Goal: Information Seeking & Learning: Check status

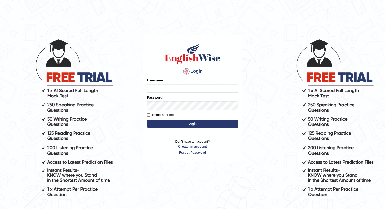
click at [204, 91] on input "Username" at bounding box center [192, 88] width 91 height 9
type input "Betul"
click at [147, 120] on button "Login" at bounding box center [192, 124] width 91 height 8
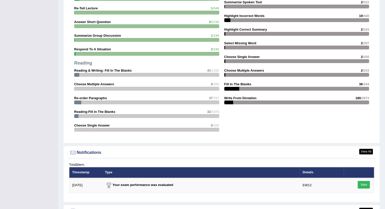
scroll to position [607, 0]
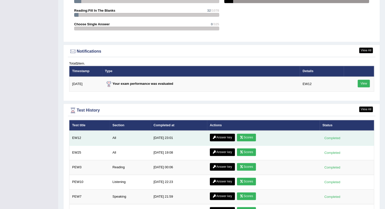
click at [243, 136] on link "Scores" at bounding box center [246, 138] width 19 height 8
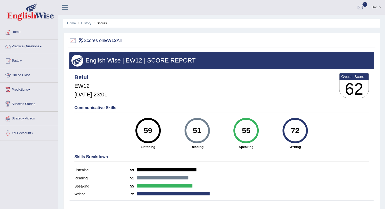
click at [247, 166] on div "Skills Breakdown Listening 59 Reading 51 Speaking 55 Writing 72" at bounding box center [221, 176] width 297 height 48
drag, startPoint x: 232, startPoint y: 128, endPoint x: 308, endPoint y: 131, distance: 76.5
click at [308, 118] on div "59 Listening 51 Reading 55 Speaking 72 Writing" at bounding box center [221, 118] width 294 height 0
drag, startPoint x: 129, startPoint y: 128, endPoint x: 307, endPoint y: 148, distance: 179.8
click at [307, 118] on div "59 Listening 51 Reading 55 Speaking 72 Writing" at bounding box center [221, 118] width 294 height 0
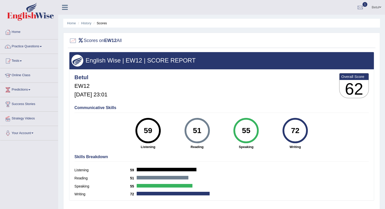
click at [307, 148] on strong "Writing" at bounding box center [295, 147] width 44 height 5
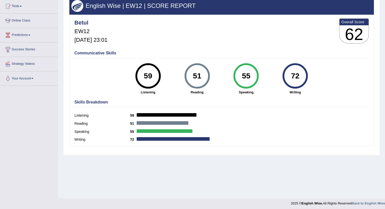
scroll to position [57, 0]
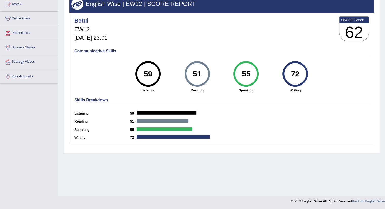
click at [254, 61] on div "55 Speaking" at bounding box center [245, 76] width 49 height 31
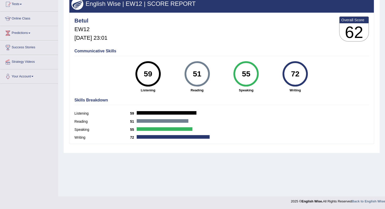
click at [254, 61] on div "55 Speaking" at bounding box center [245, 76] width 49 height 31
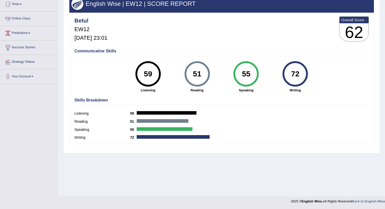
click at [254, 61] on div "55 Speaking" at bounding box center [245, 76] width 49 height 31
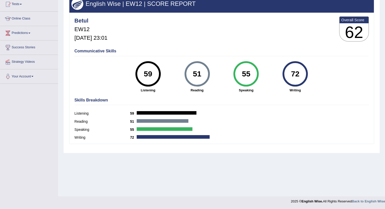
scroll to position [0, 0]
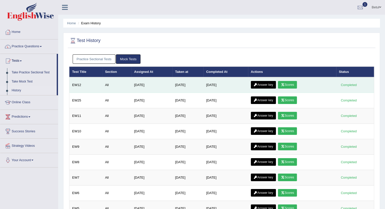
click at [265, 84] on link "Answer key" at bounding box center [263, 85] width 25 height 8
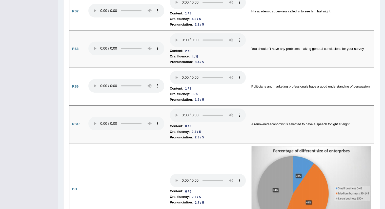
scroll to position [567, 0]
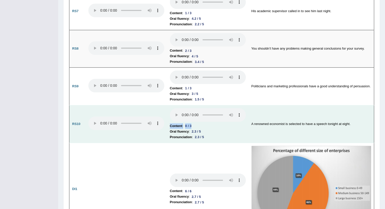
drag, startPoint x: 163, startPoint y: 107, endPoint x: 247, endPoint y: 121, distance: 85.2
click at [247, 121] on tr "RS10 Content : 0 / 3 Oral fluency : 2.3 / 5 Pronunciation : 2.3 / 5 A renowned …" at bounding box center [221, 124] width 305 height 38
click at [277, 120] on td "A renowned economist is selected to have a speech tonight at eight." at bounding box center [312, 124] width 126 height 38
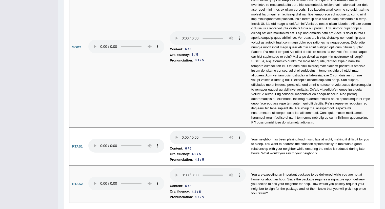
scroll to position [1675, 0]
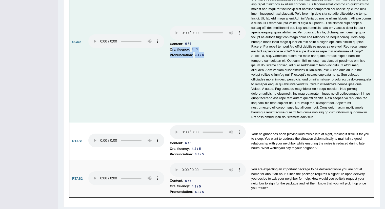
drag, startPoint x: 173, startPoint y: 37, endPoint x: 213, endPoint y: 47, distance: 42.0
click at [213, 47] on td "Content : 6 / 6 Oral fluency : 3 / 5 Pronunciation : 3.1 / 5" at bounding box center [207, 42] width 81 height 161
click at [149, 89] on td at bounding box center [126, 42] width 81 height 161
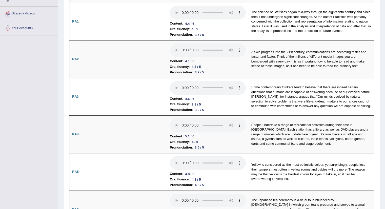
scroll to position [0, 0]
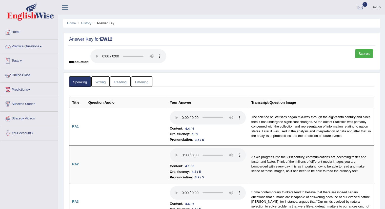
click at [99, 81] on link "Writing" at bounding box center [100, 81] width 18 height 10
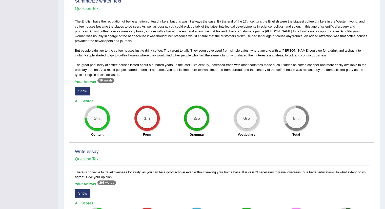
scroll to position [259, 0]
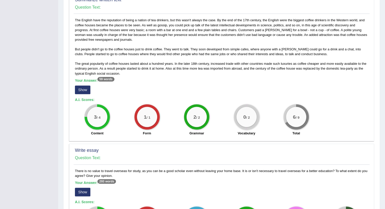
click at [81, 91] on button "Show" at bounding box center [82, 90] width 15 height 9
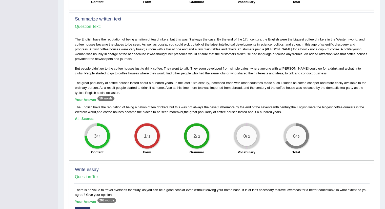
scroll to position [240, 0]
click at [50, 114] on div "Toggle navigation Home Practice Questions Speaking Practice Read Aloud Repeat S…" at bounding box center [192, 38] width 385 height 556
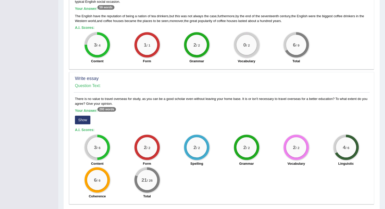
scroll to position [349, 0]
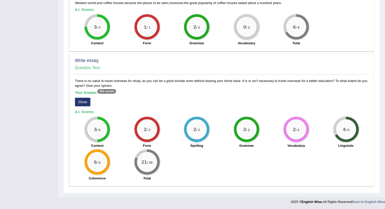
click at [84, 99] on button "Show" at bounding box center [82, 102] width 15 height 9
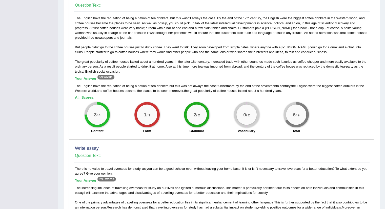
scroll to position [0, 0]
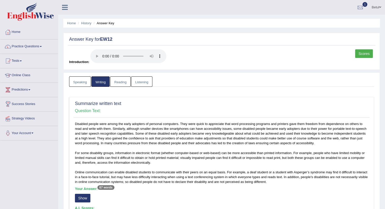
click at [120, 83] on link "Reading" at bounding box center [120, 81] width 20 height 10
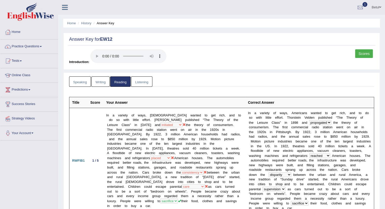
click at [141, 81] on link "Listening" at bounding box center [141, 81] width 21 height 10
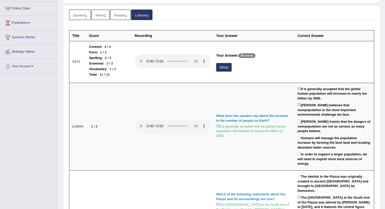
scroll to position [66, 0]
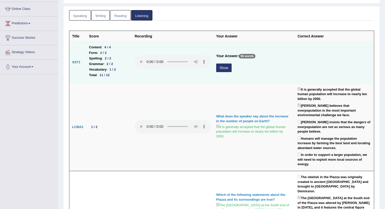
click at [221, 68] on button "Show" at bounding box center [223, 68] width 15 height 9
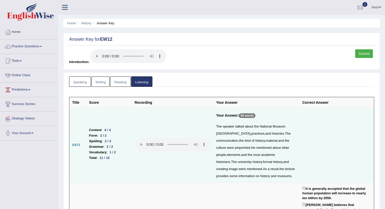
scroll to position [0, 0]
click at [82, 80] on link "Speaking" at bounding box center [80, 81] width 22 height 10
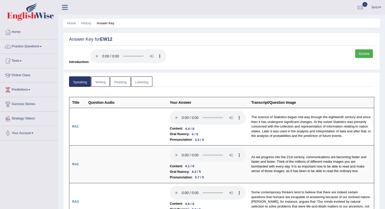
click at [125, 83] on link "Reading" at bounding box center [120, 81] width 20 height 10
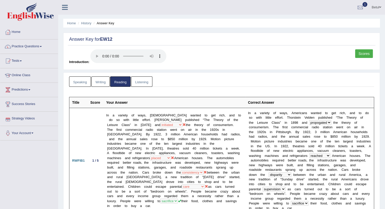
click at [138, 82] on link "Listening" at bounding box center [141, 81] width 21 height 10
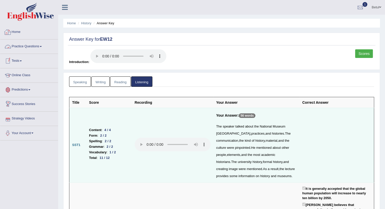
click at [19, 33] on link "Home" at bounding box center [29, 31] width 58 height 13
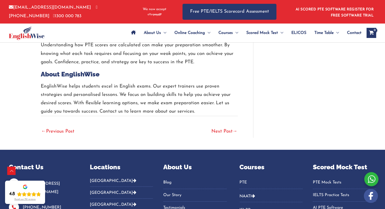
scroll to position [1584, 0]
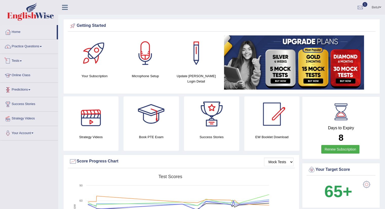
click at [23, 75] on link "Online Class" at bounding box center [29, 74] width 58 height 13
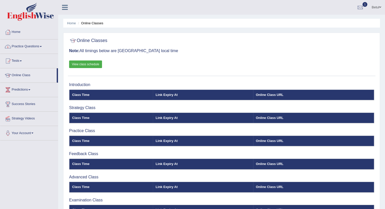
click at [81, 61] on link "View class schedule" at bounding box center [85, 64] width 33 height 8
